Goal: Task Accomplishment & Management: Use online tool/utility

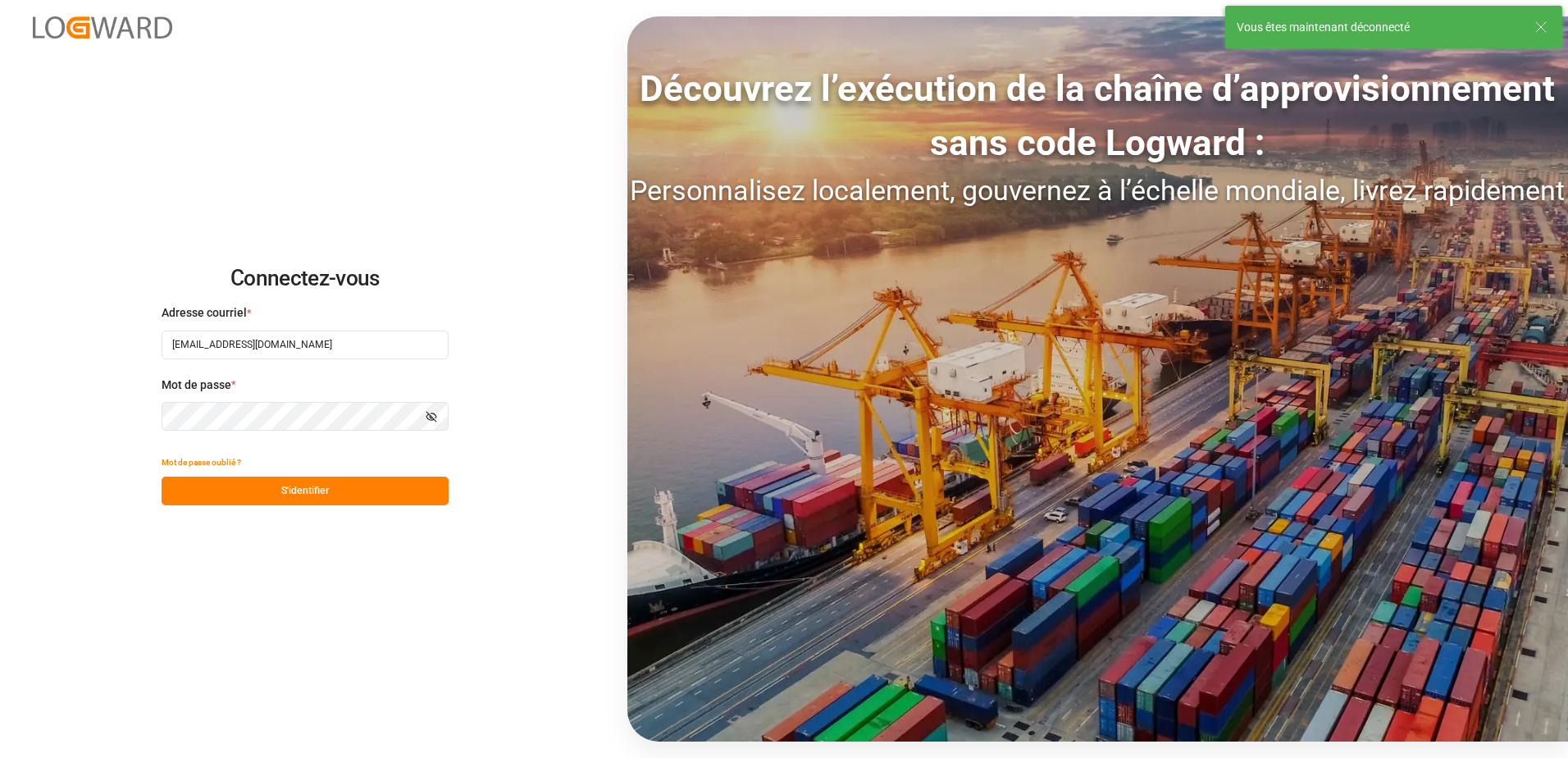
click at [280, 482] on button "S'identifier" at bounding box center [305, 490] width 287 height 29
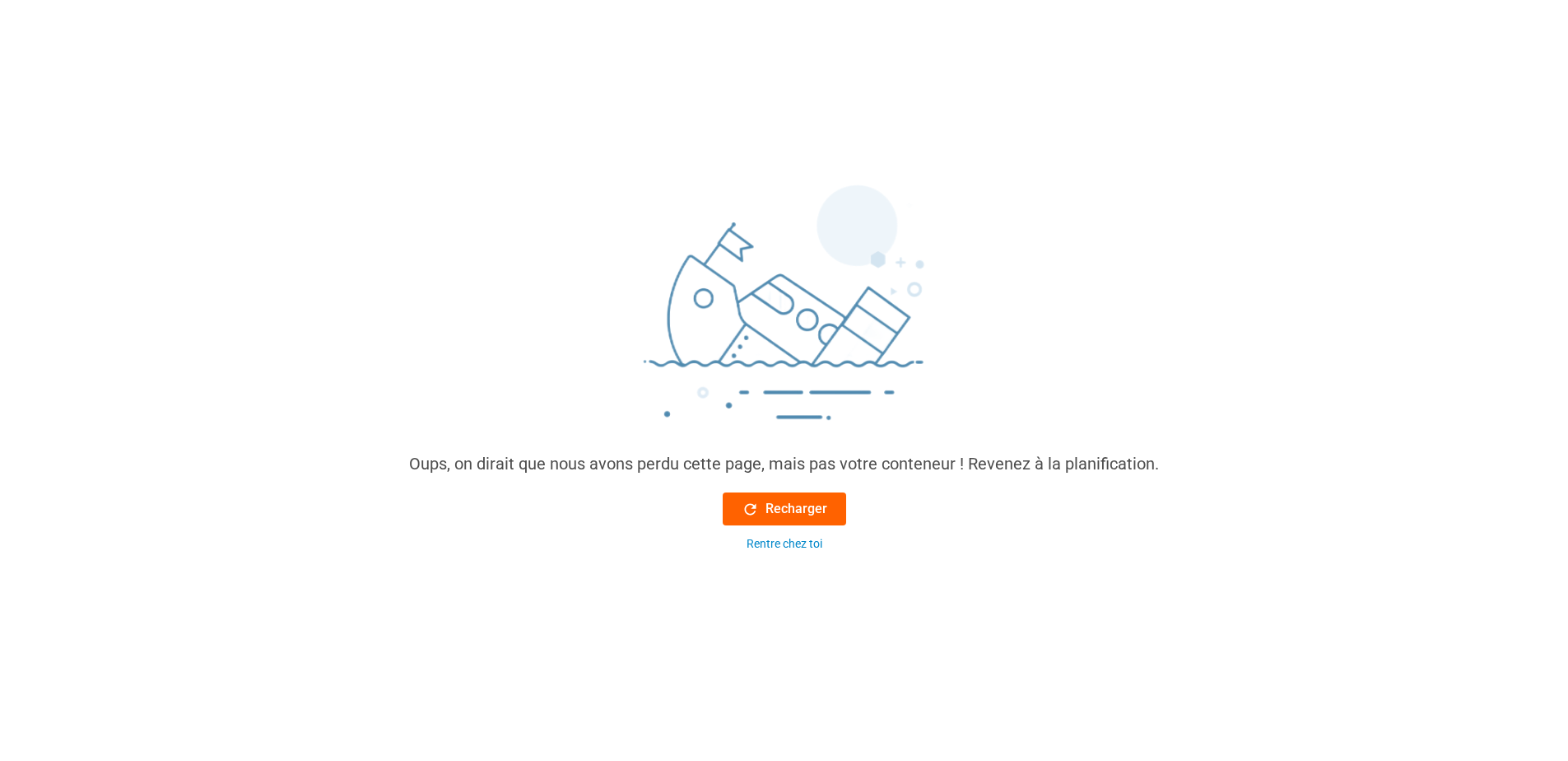
click at [809, 518] on font "Recharger" at bounding box center [796, 509] width 61 height 20
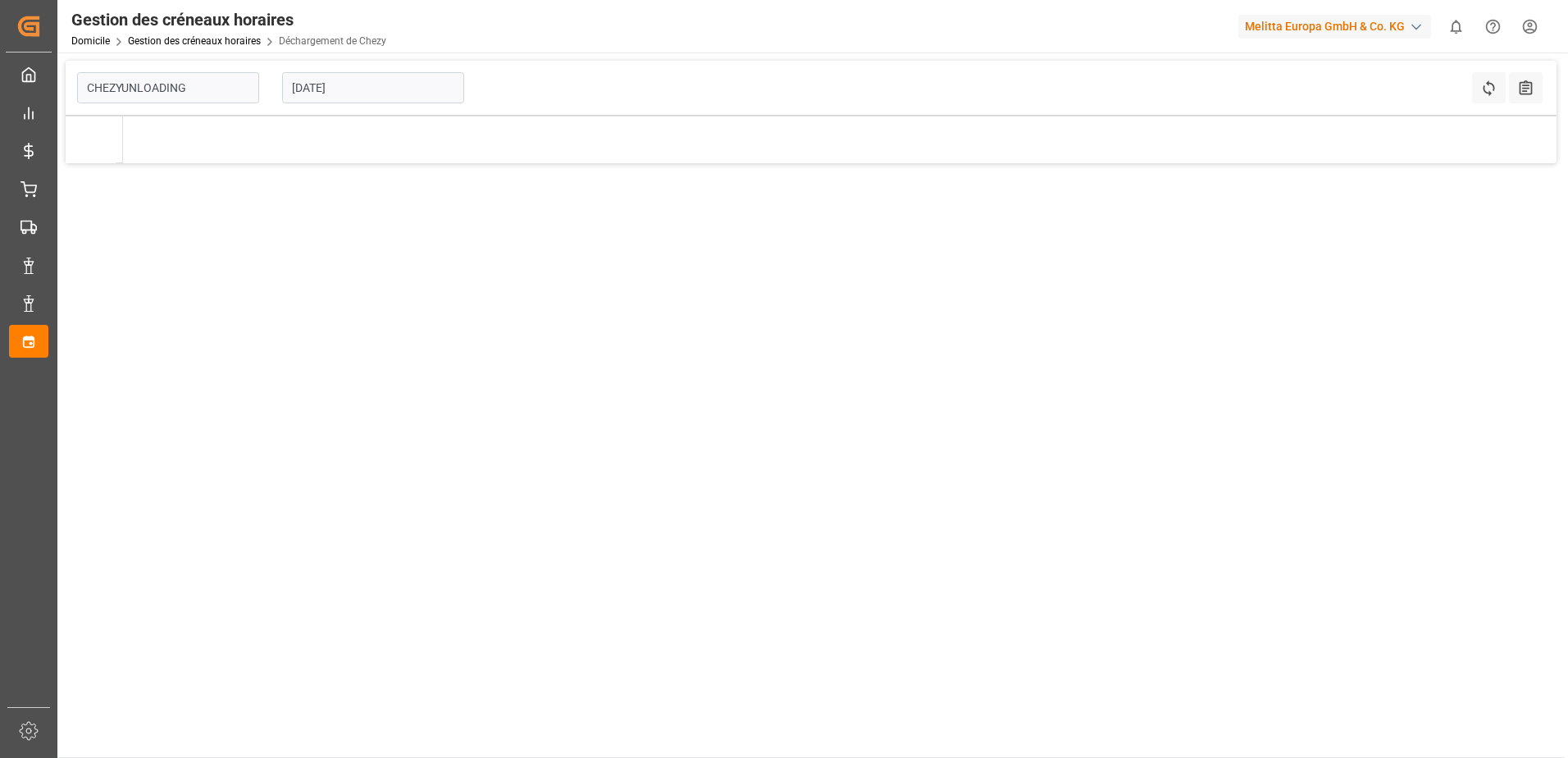
type input "Chezy Unloading"
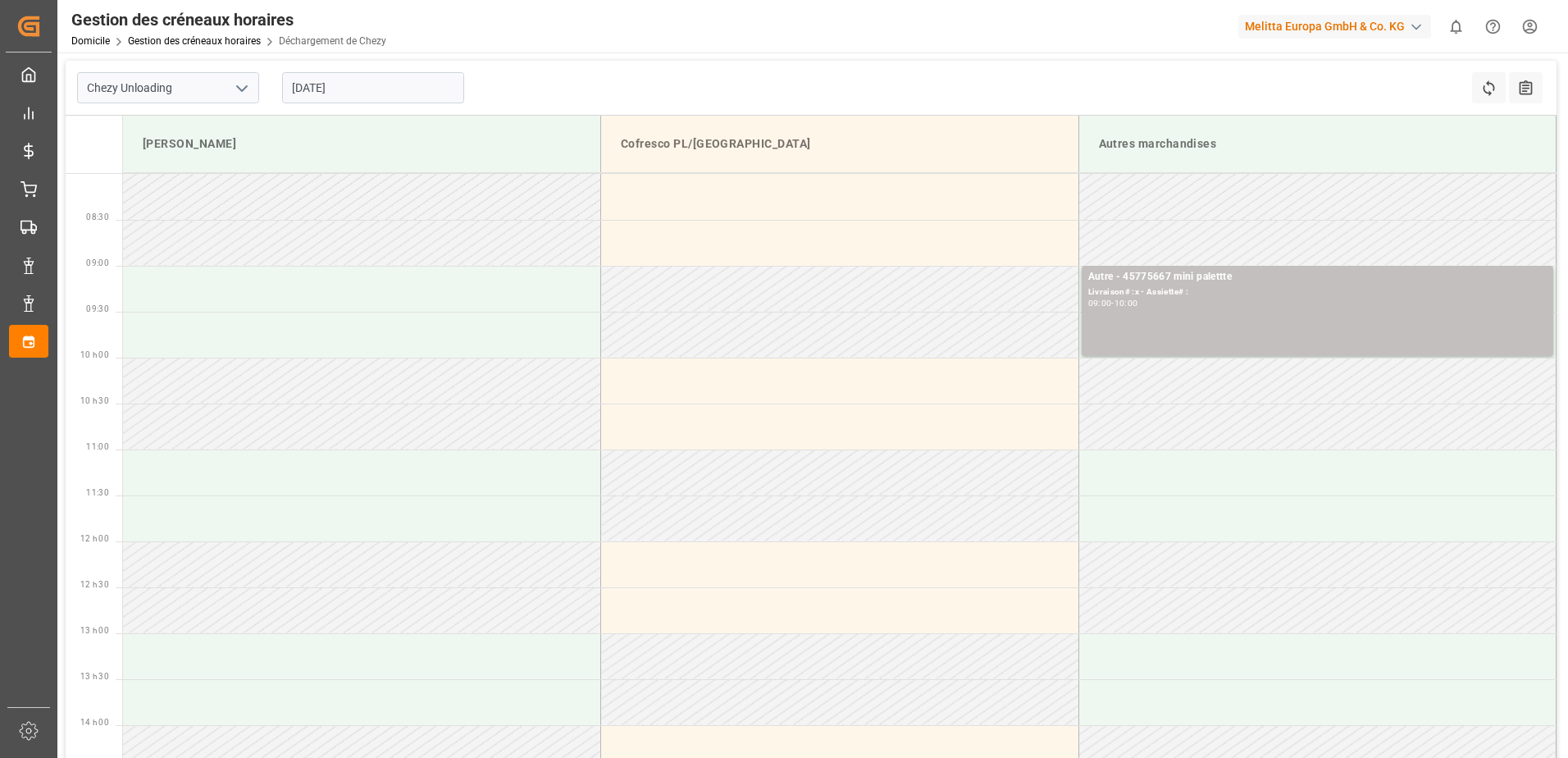
click at [322, 86] on input "[DATE]" at bounding box center [373, 87] width 182 height 32
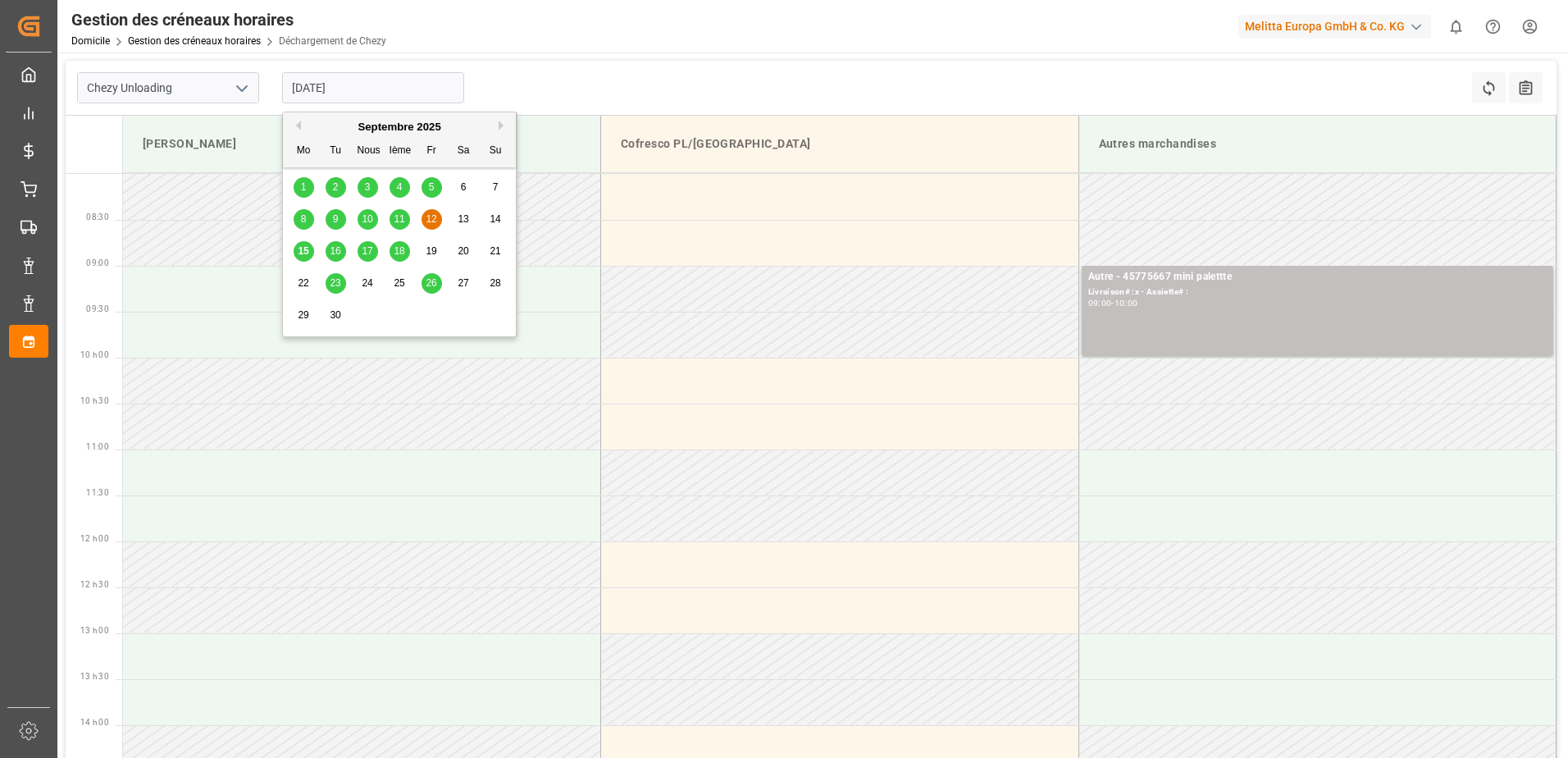
click at [295, 247] on div "15" at bounding box center [303, 251] width 20 height 20
type input "[DATE]"
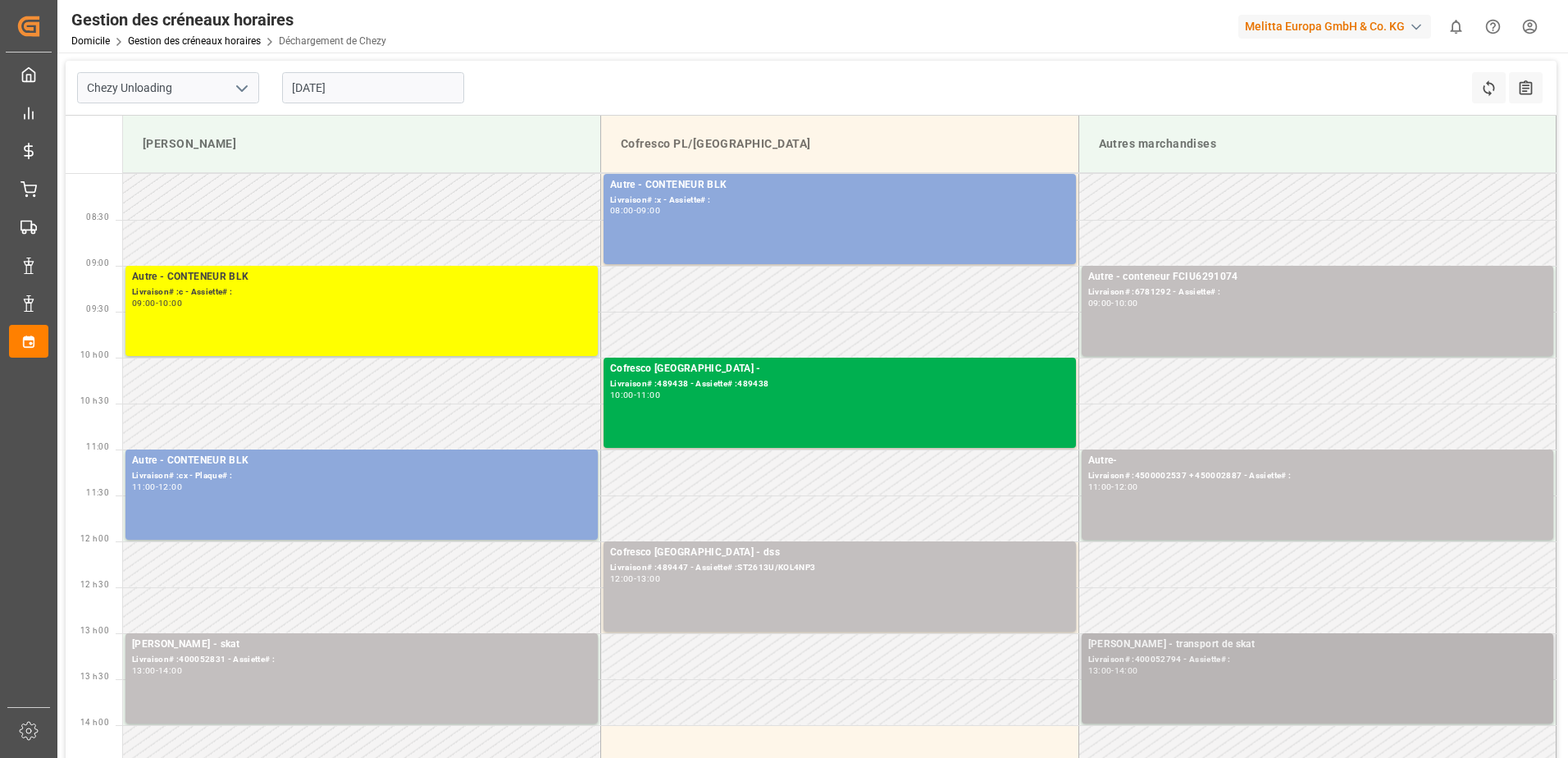
click at [1244, 679] on div "[PERSON_NAME] - transport de skat Livraison# :400052794 - Assiette# : 13:00 - 1…" at bounding box center [1318, 679] width 459 height 84
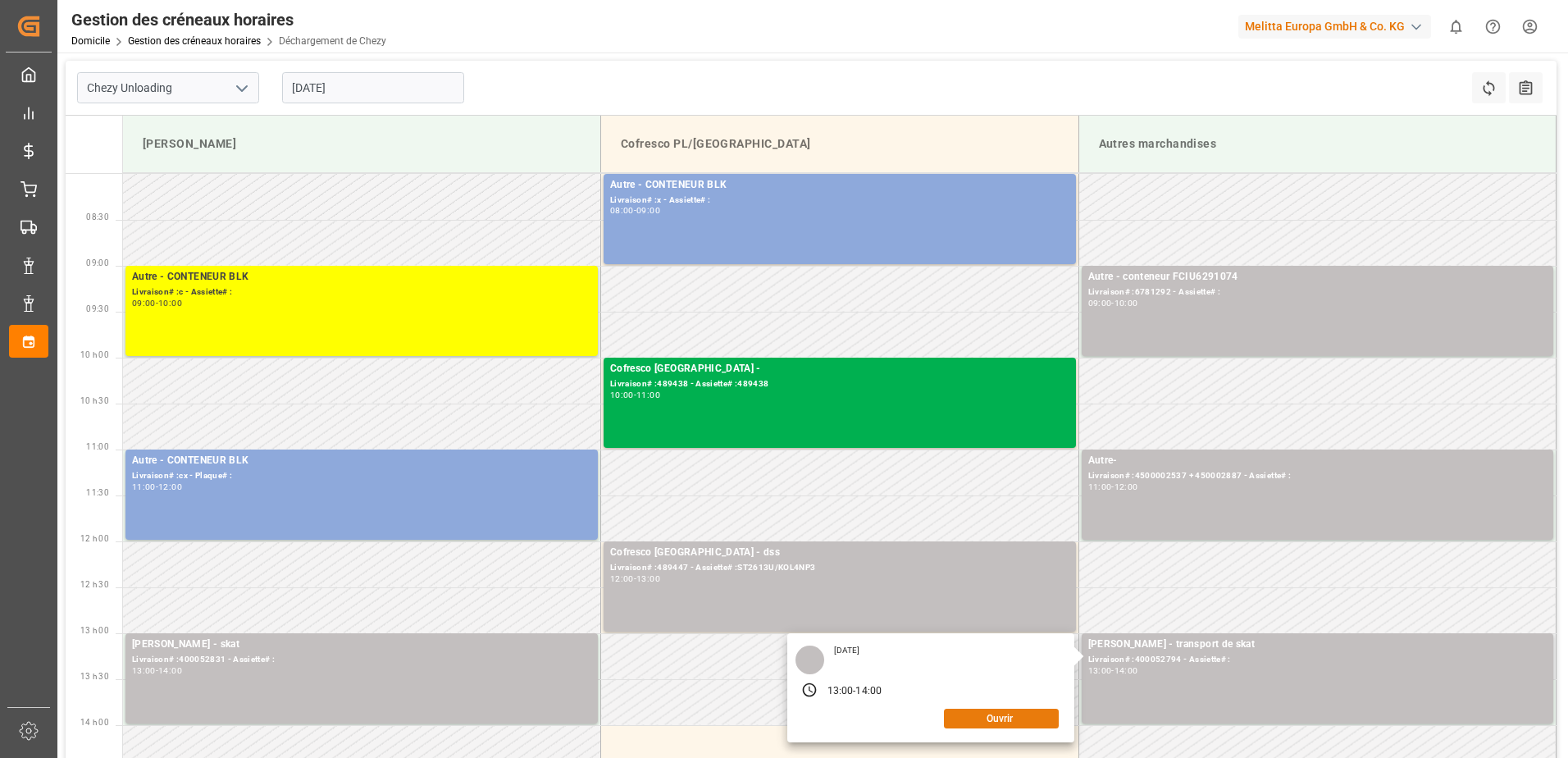
click at [982, 721] on button "Ouvrir" at bounding box center [1001, 718] width 115 height 20
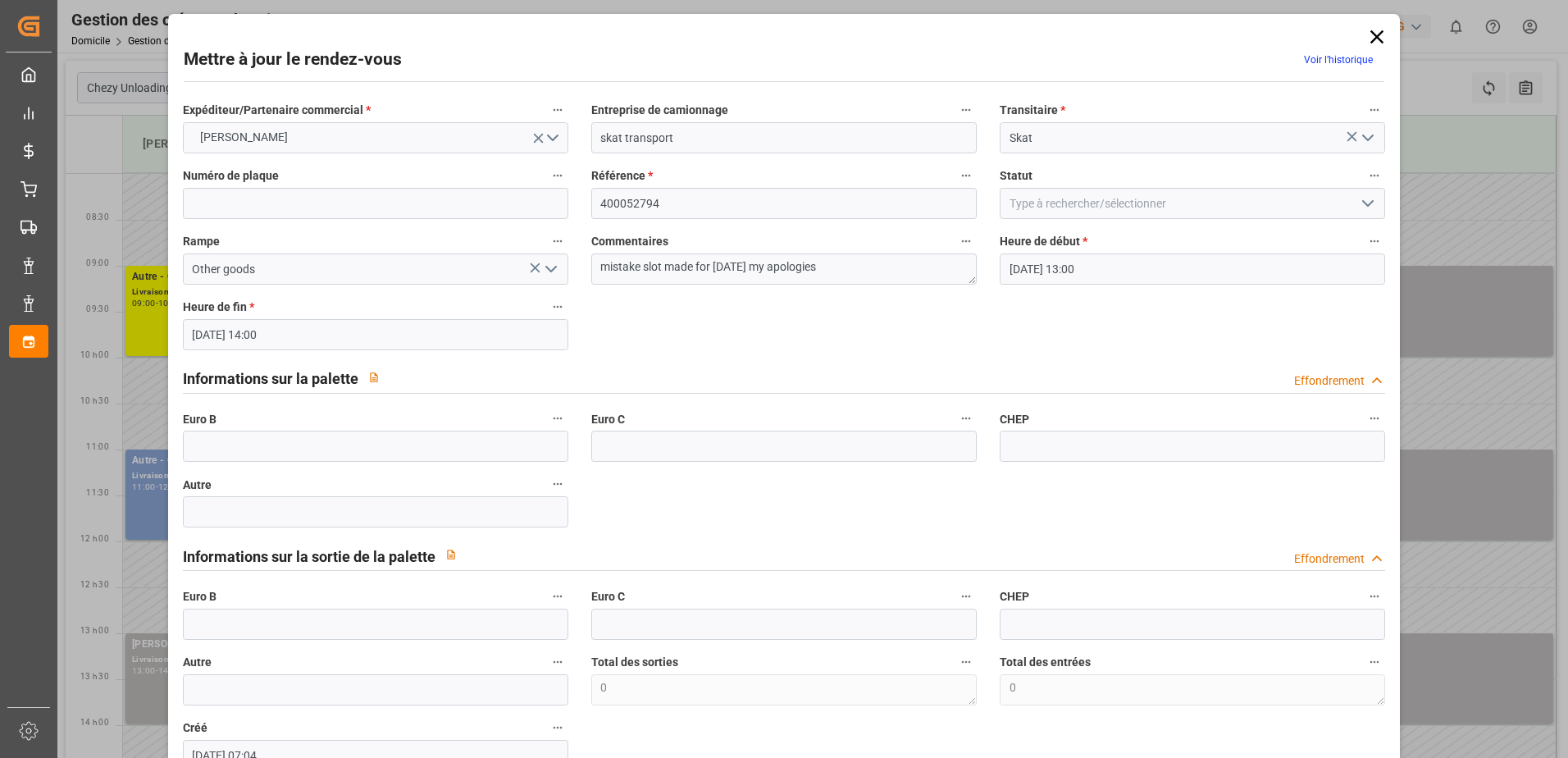
click at [1366, 198] on icon "Ouvrir le menu" at bounding box center [1368, 203] width 20 height 20
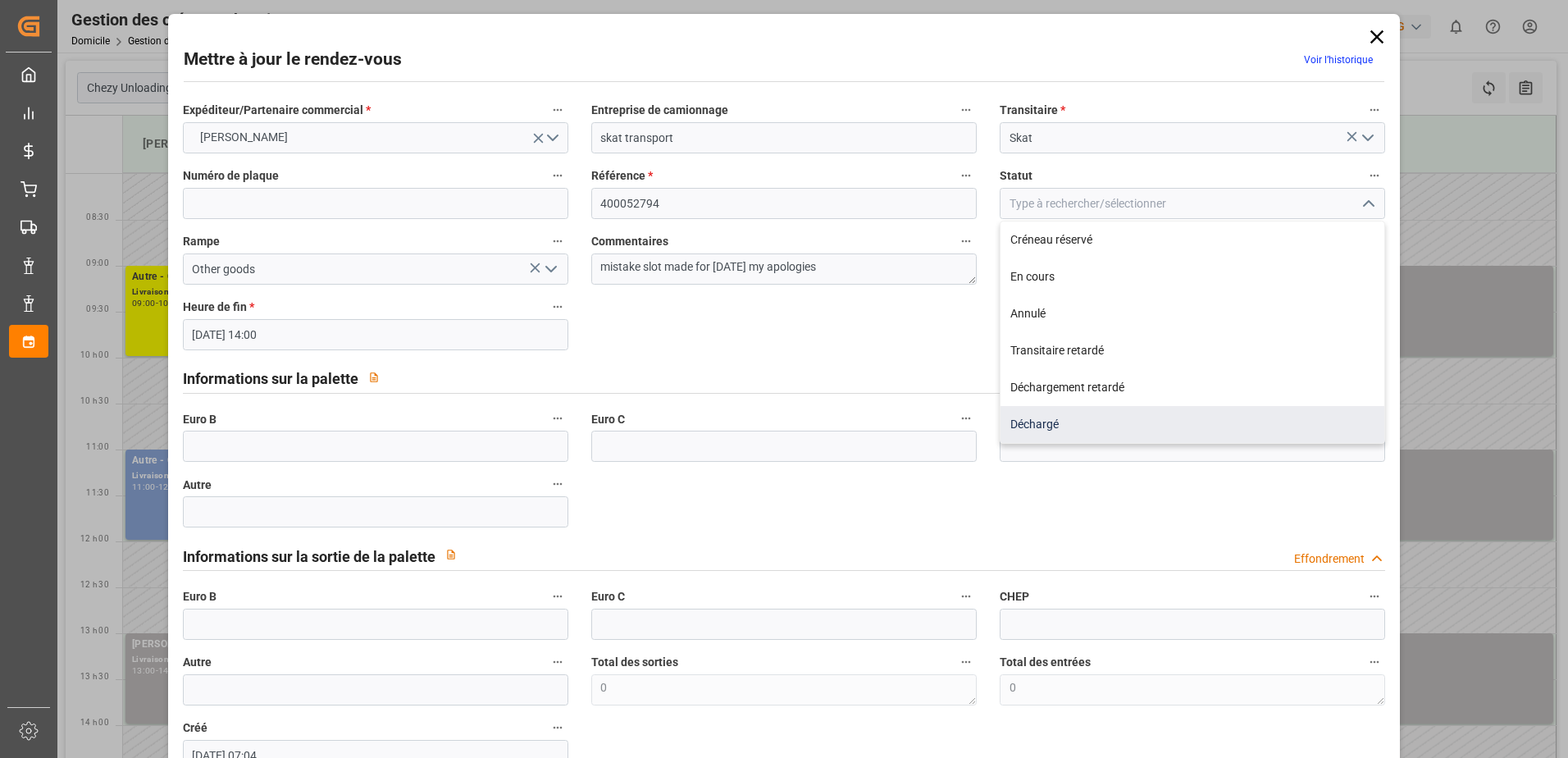
click at [1033, 418] on div "Déchargé" at bounding box center [1192, 424] width 383 height 37
type input "Unloaded"
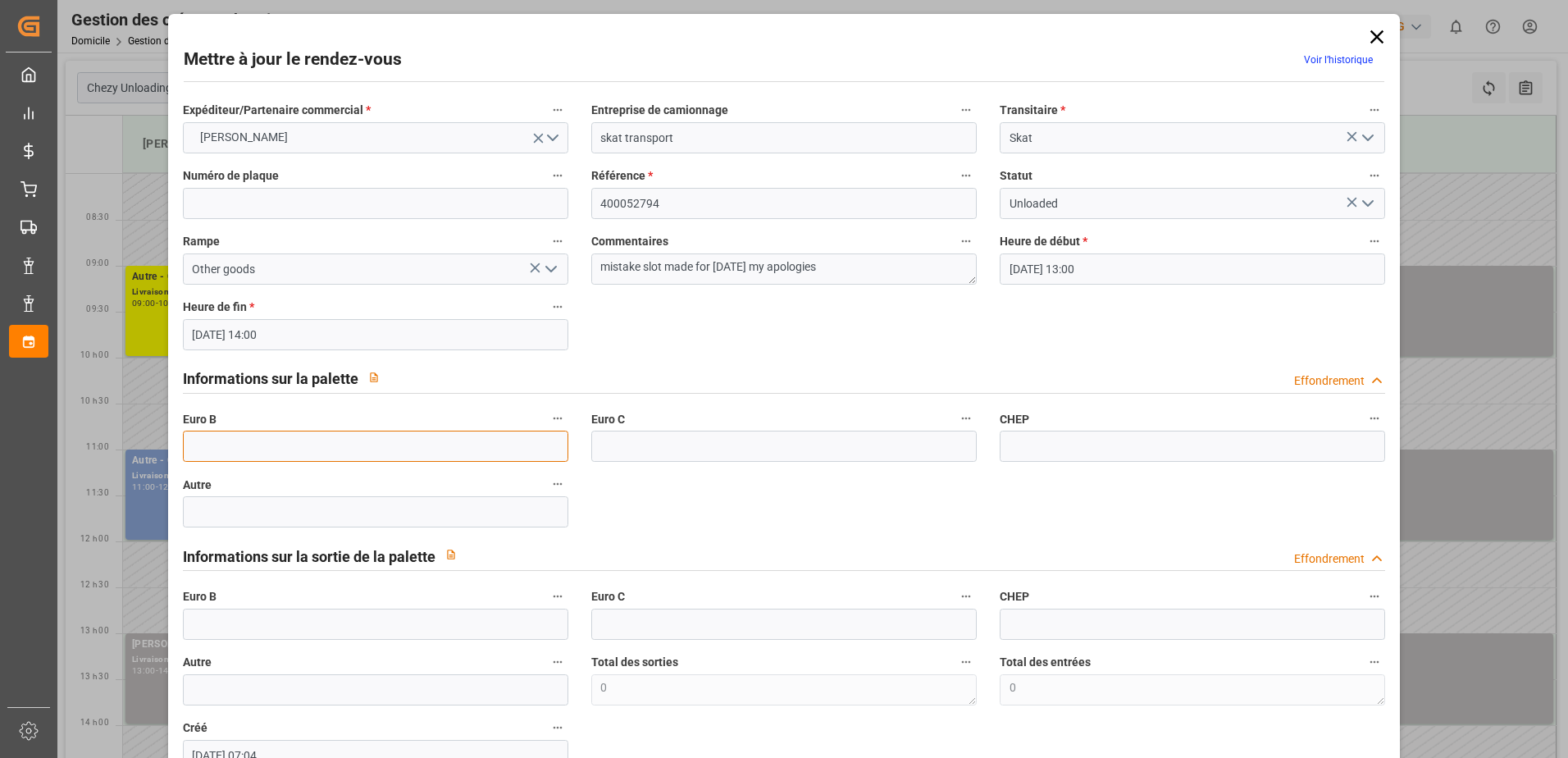
click at [376, 442] on input "text" at bounding box center [375, 445] width 385 height 32
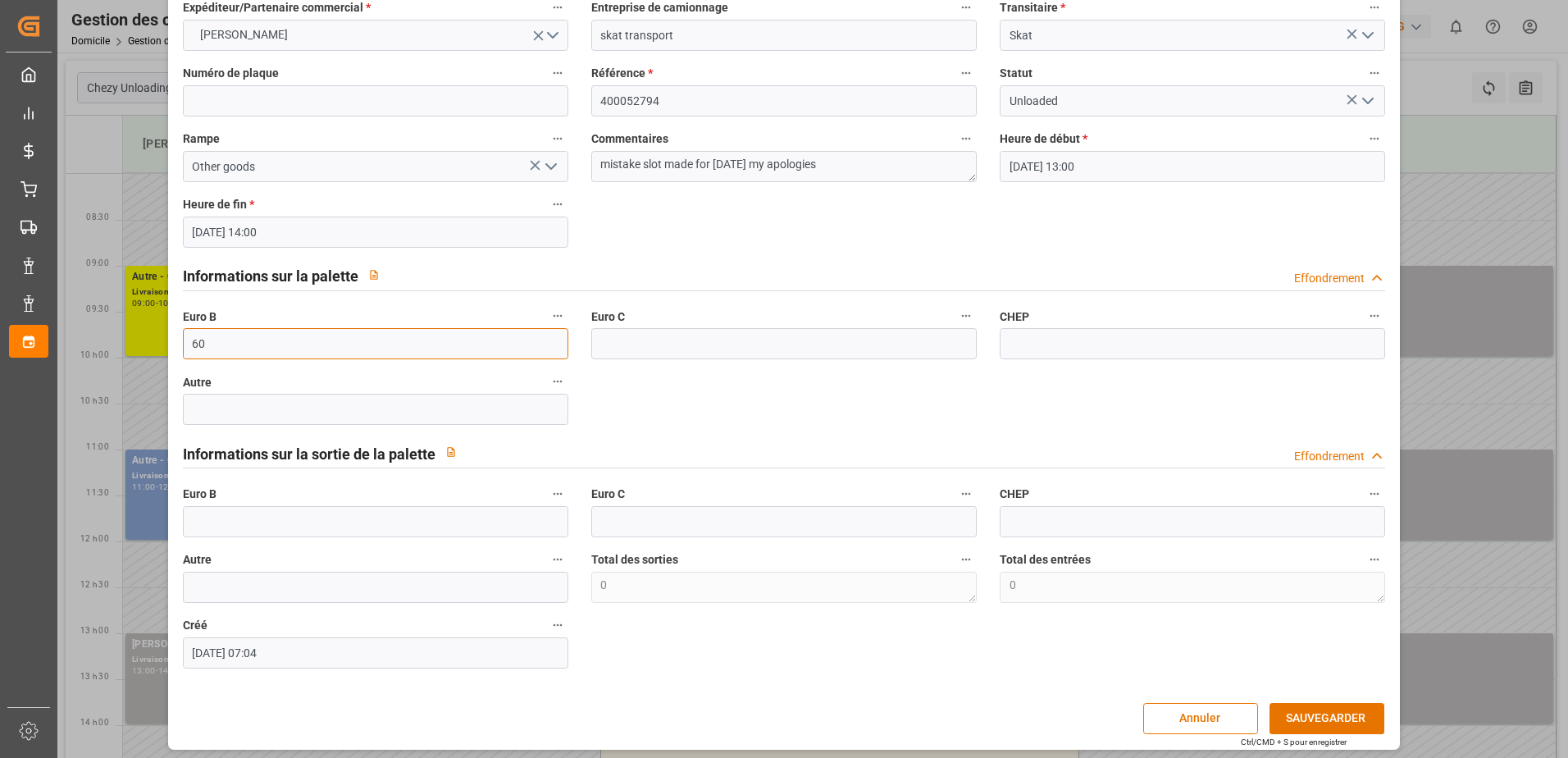
scroll to position [108, 0]
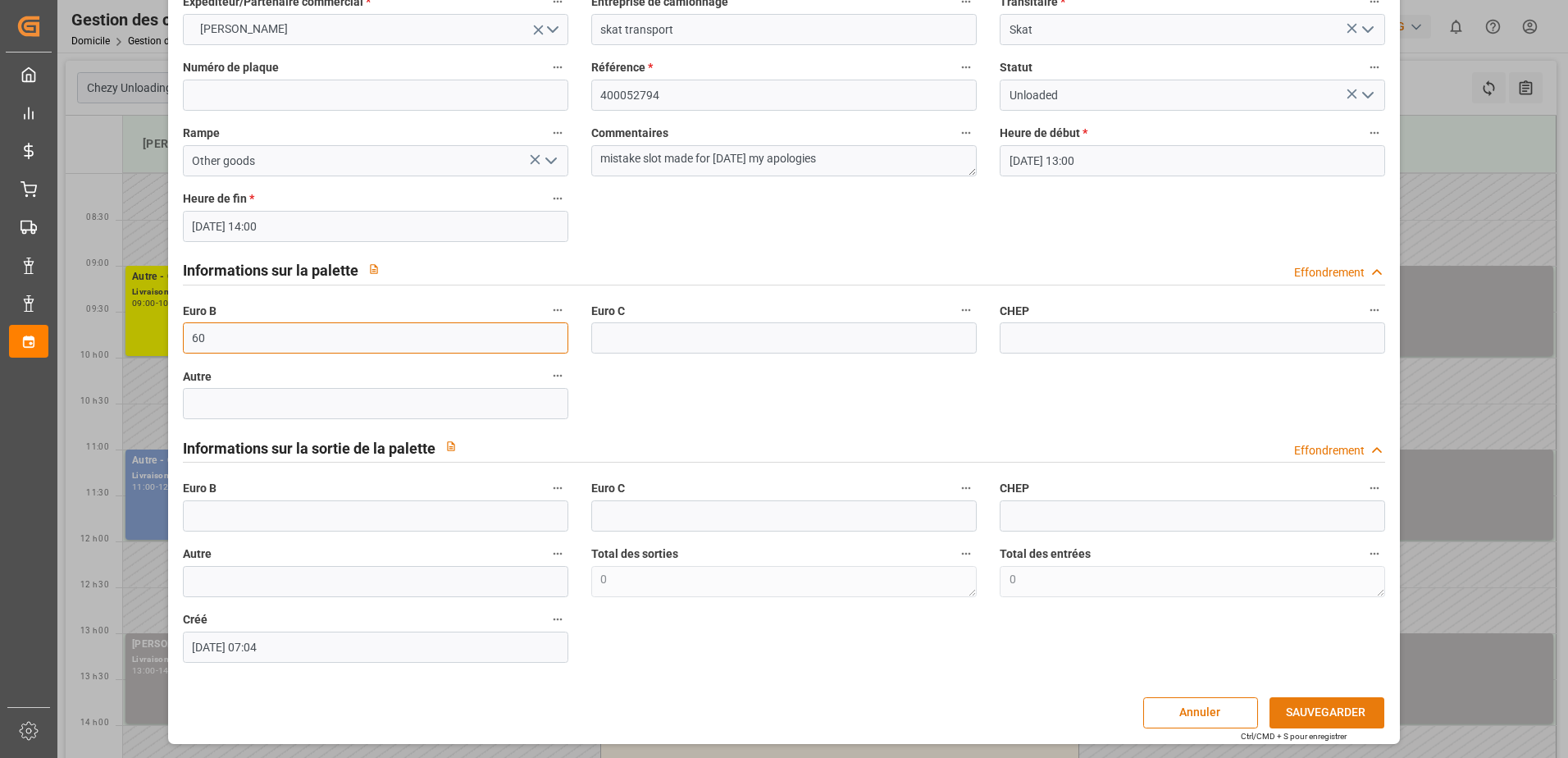
type input "60"
click at [1342, 713] on button "SAUVEGARDER" at bounding box center [1327, 712] width 115 height 32
